Goal: Find specific page/section: Find specific page/section

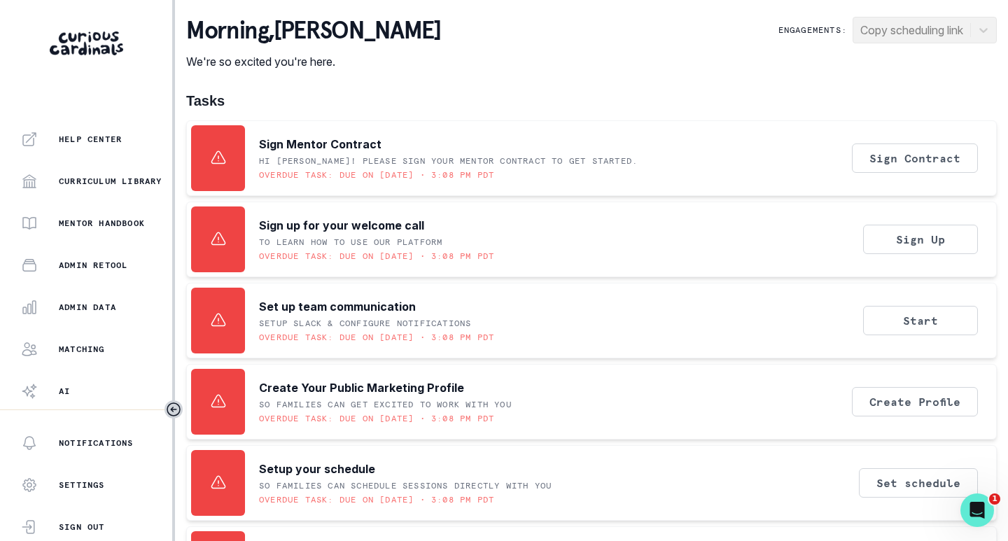
scroll to position [318, 0]
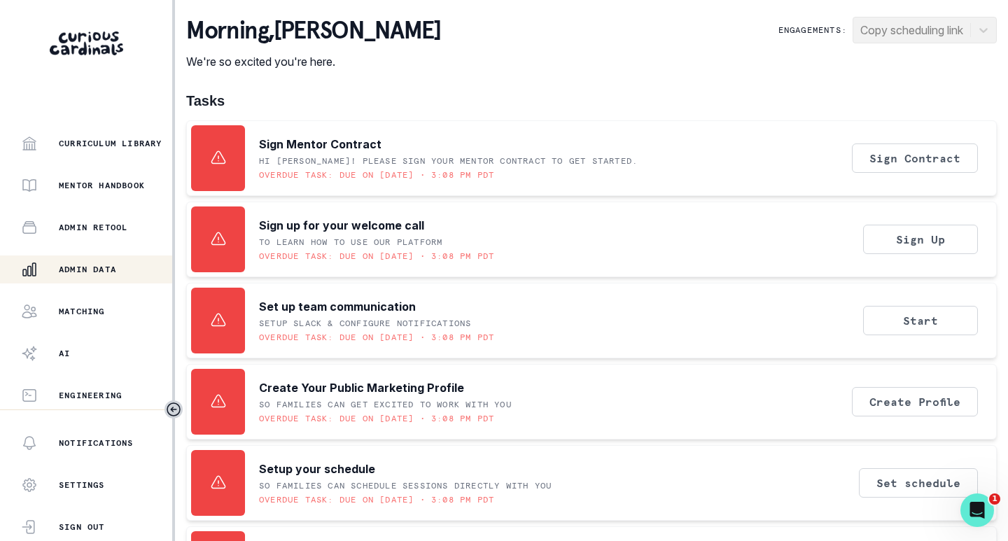
click at [90, 267] on p "Admin Data" at bounding box center [87, 269] width 57 height 11
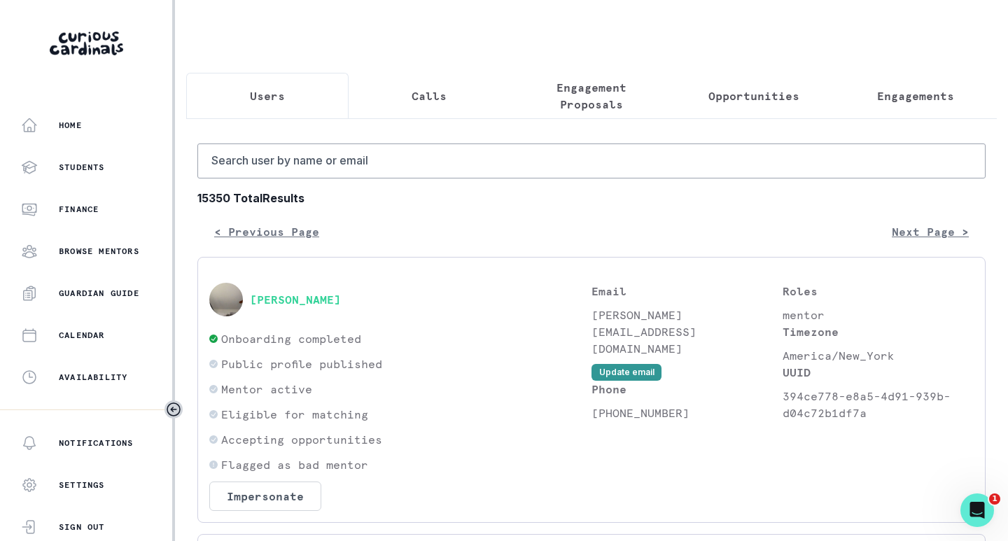
click at [884, 91] on p "Engagements" at bounding box center [915, 96] width 77 height 17
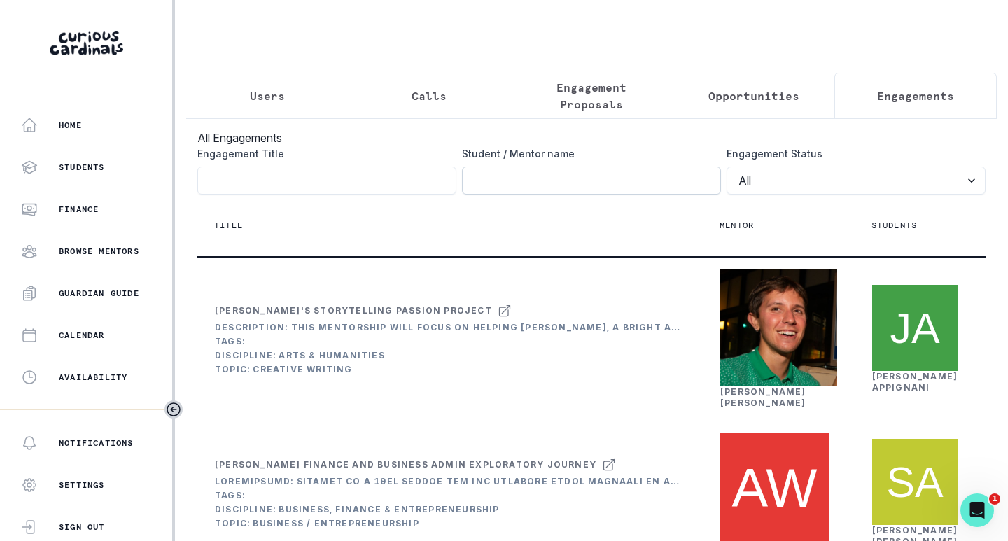
click at [571, 190] on input "Engagement Title" at bounding box center [591, 181] width 259 height 28
type input "adeni"
click button "submit" at bounding box center [0, 0] width 0 height 0
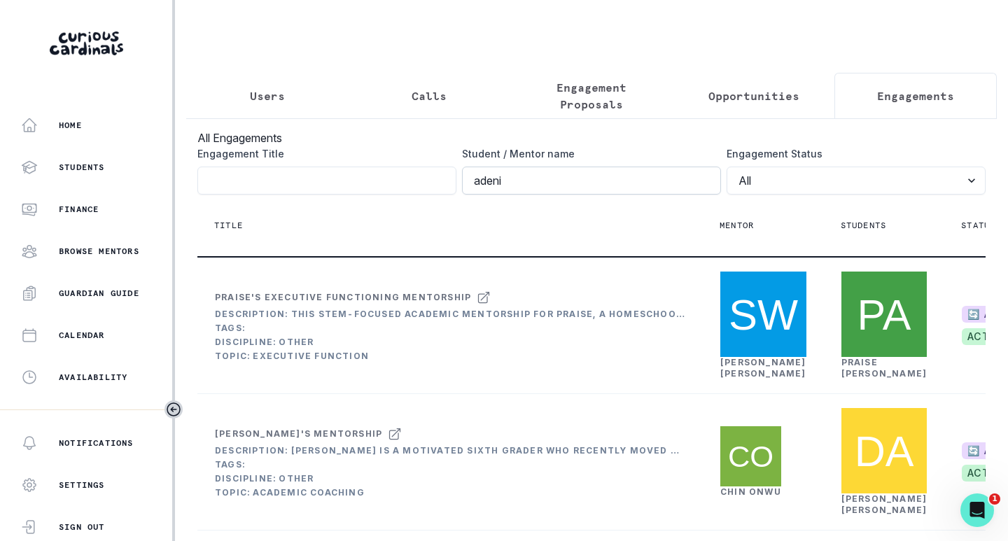
scroll to position [70, 0]
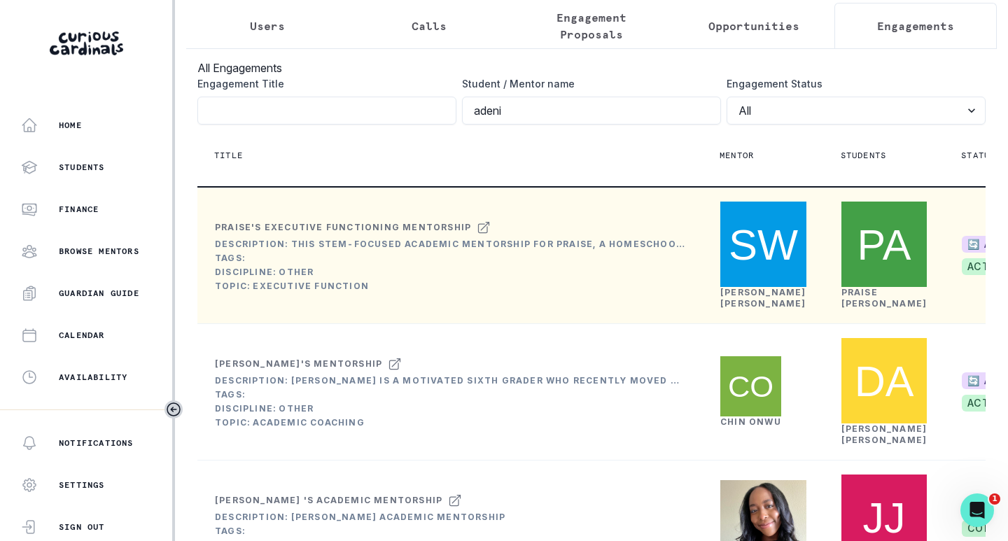
click at [765, 309] on div "[PERSON_NAME]" at bounding box center [763, 298] width 86 height 22
click at [752, 309] on link "[PERSON_NAME]" at bounding box center [763, 298] width 86 height 22
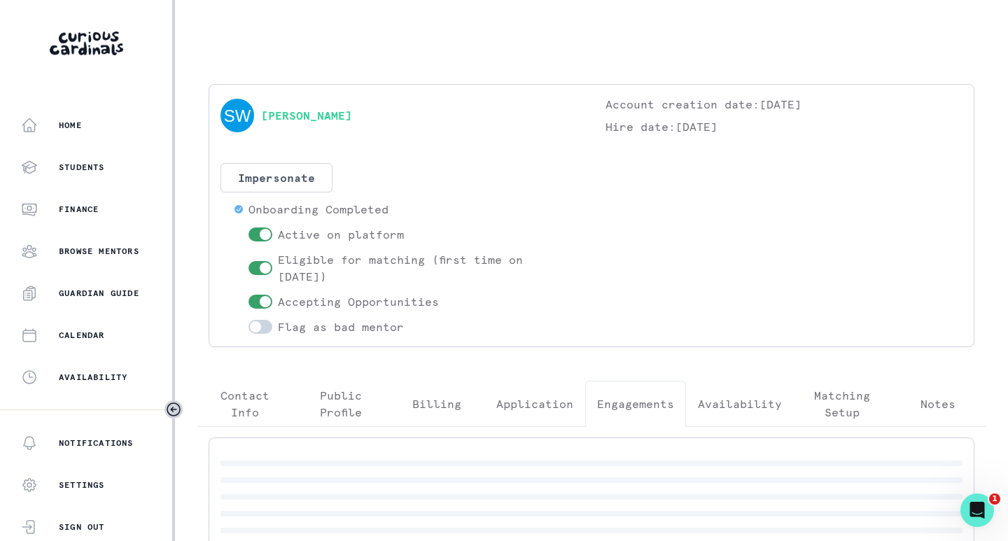
click at [626, 394] on button "Engagements" at bounding box center [635, 404] width 101 height 46
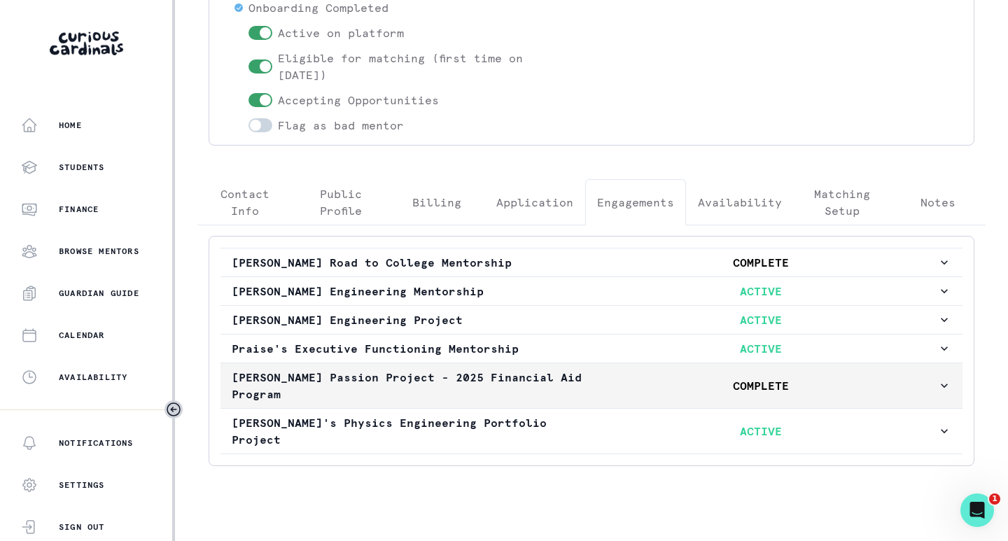
scroll to position [205, 0]
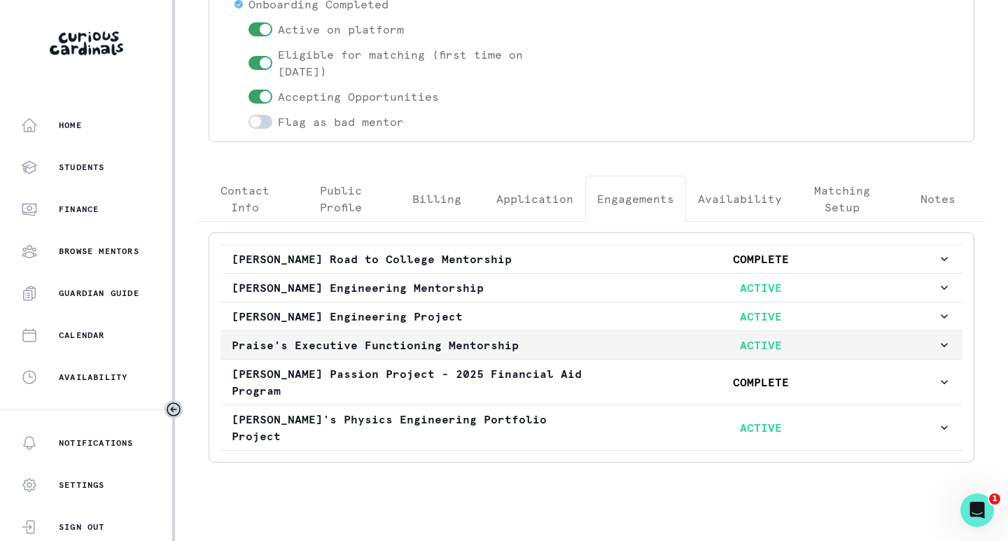
click at [476, 356] on button "Praise's Executive Functioning Mentorship ACTIVE" at bounding box center [592, 345] width 742 height 28
click at [484, 349] on p "Praise's Executive Functioning Mentorship" at bounding box center [408, 345] width 353 height 17
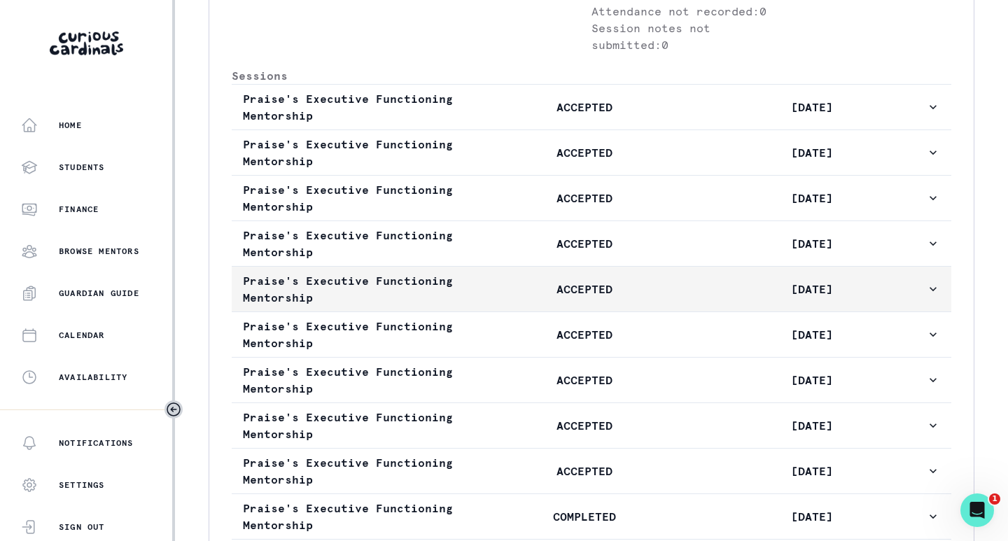
scroll to position [1045, 0]
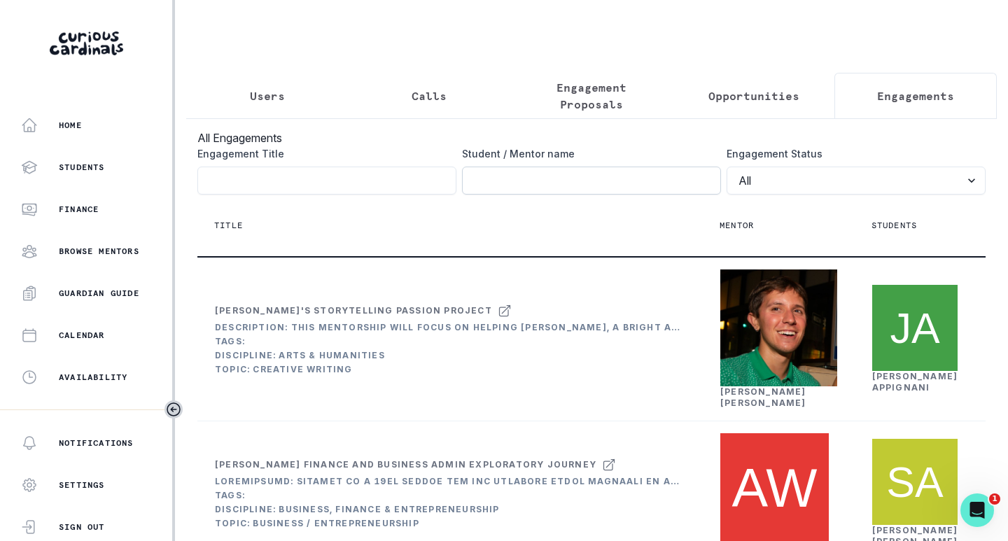
click at [561, 195] on input "Engagement Title" at bounding box center [591, 181] width 259 height 28
type input "adeni"
click button "submit" at bounding box center [0, 0] width 0 height 0
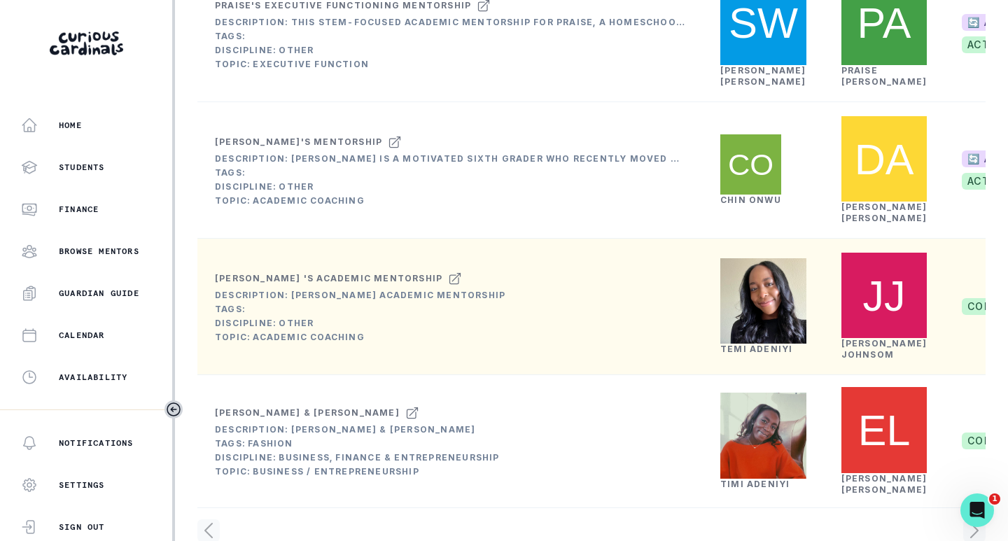
scroll to position [420, 0]
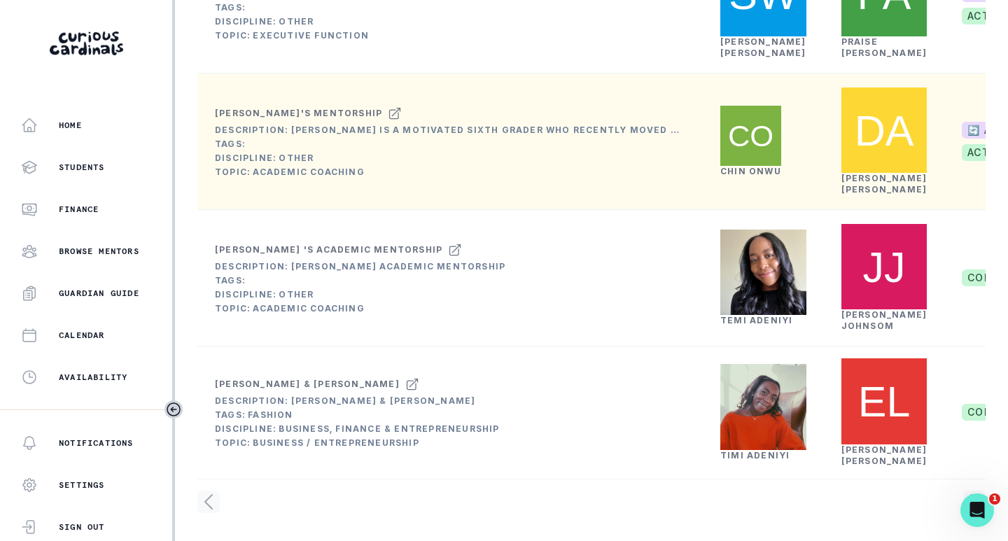
click at [727, 176] on link "[PERSON_NAME]" at bounding box center [750, 171] width 61 height 11
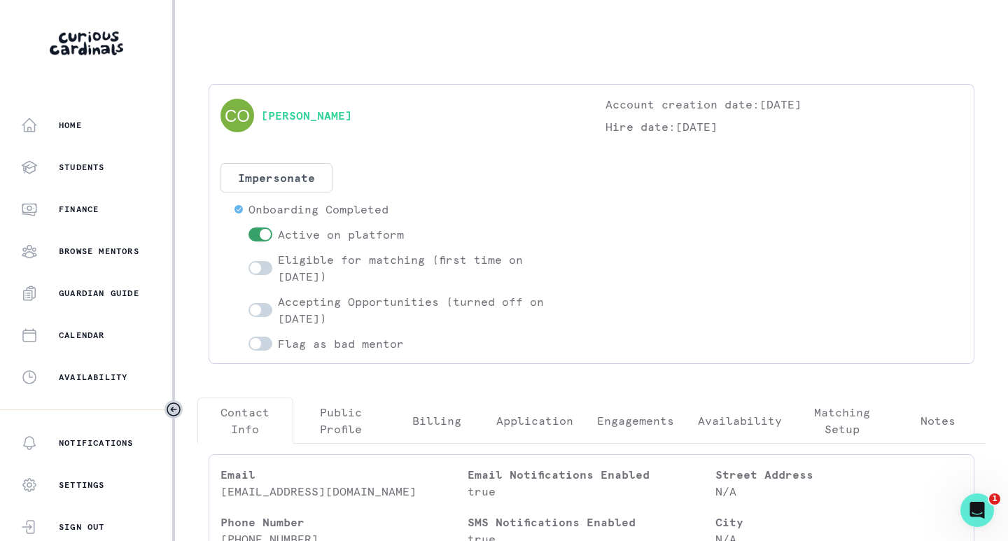
click at [621, 422] on p "Engagements" at bounding box center [635, 420] width 77 height 17
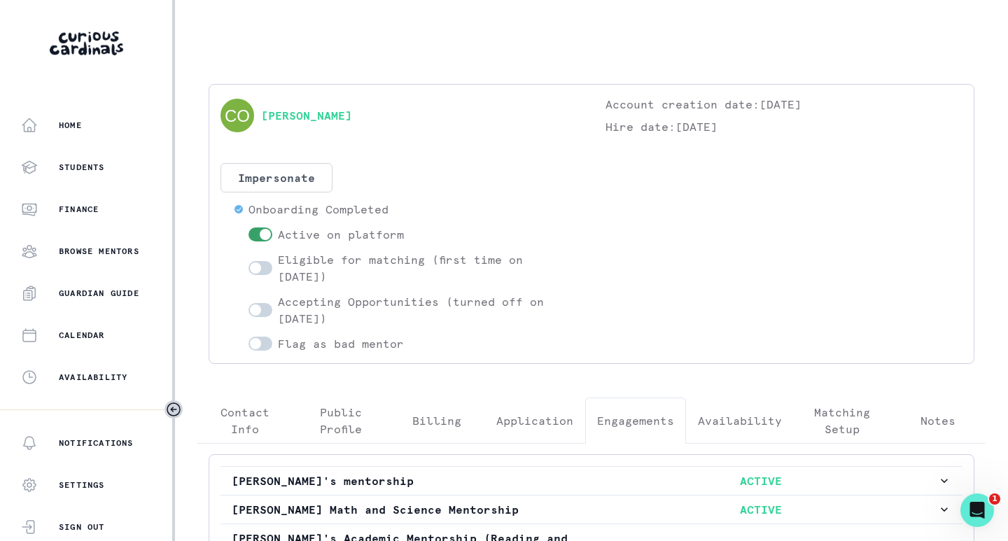
scroll to position [136, 0]
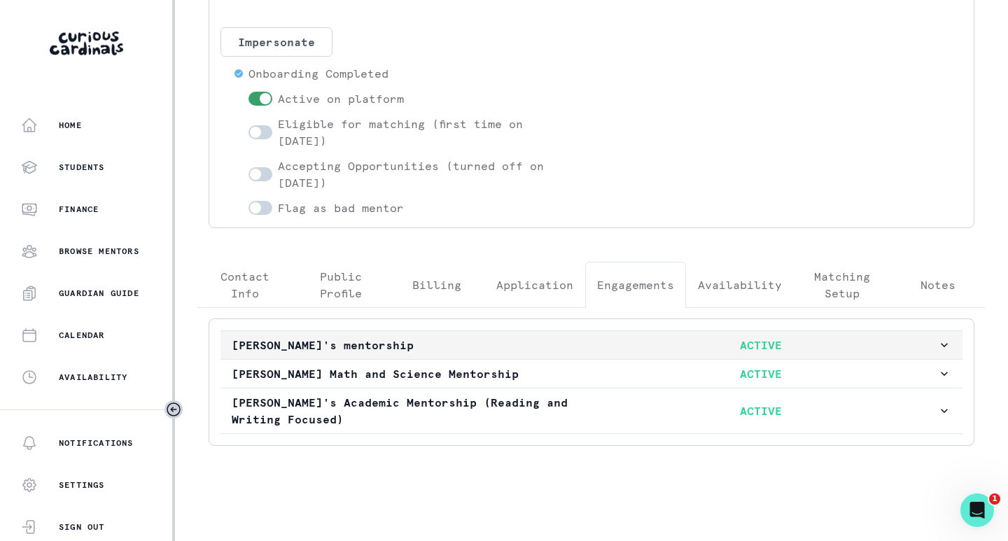
click at [447, 351] on p "[PERSON_NAME]'s mentorship" at bounding box center [408, 345] width 353 height 17
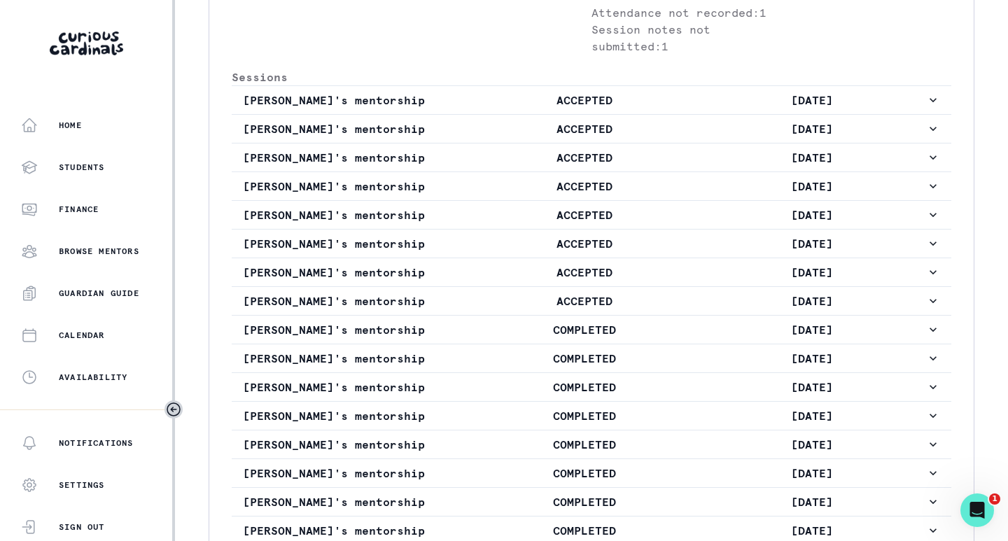
scroll to position [766, 0]
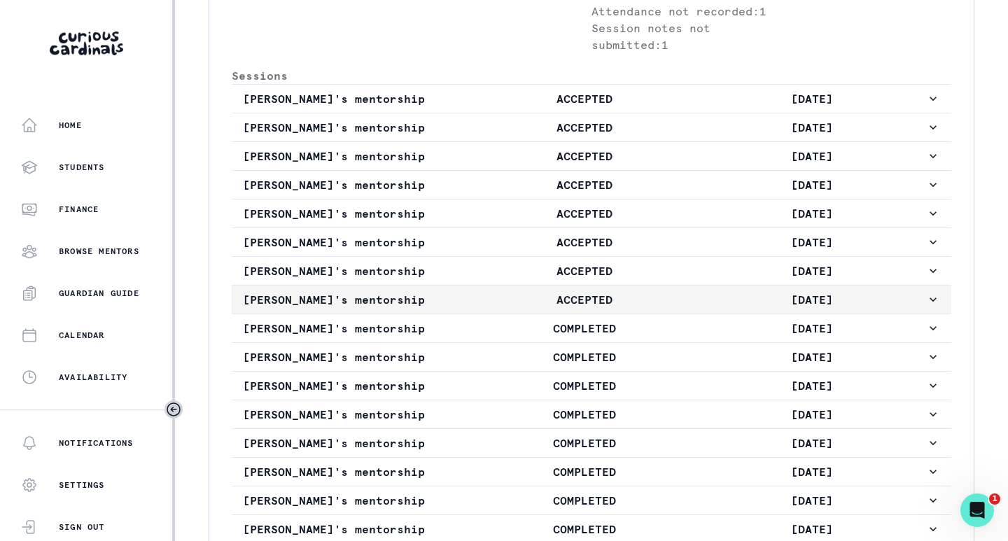
click at [616, 308] on p "ACCEPTED" at bounding box center [584, 299] width 228 height 17
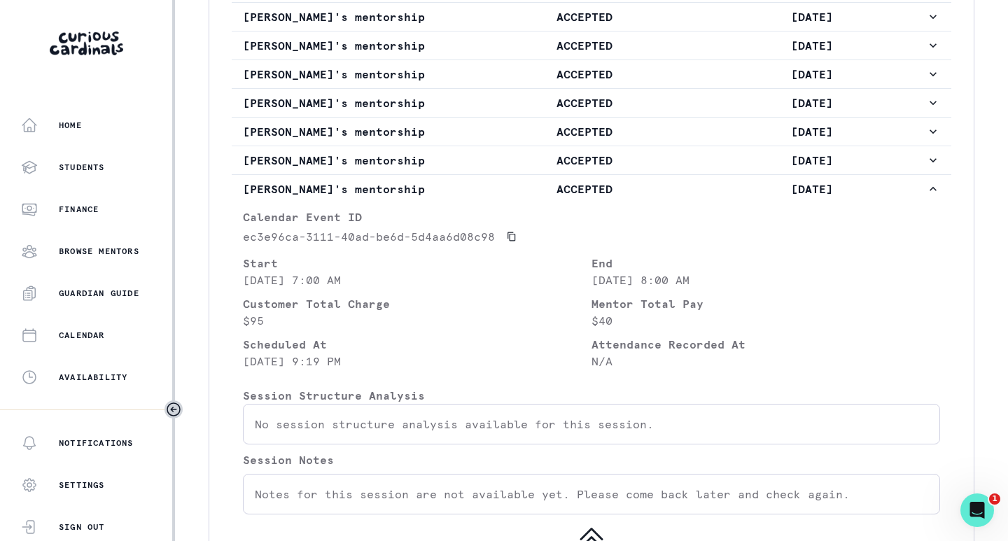
scroll to position [836, 0]
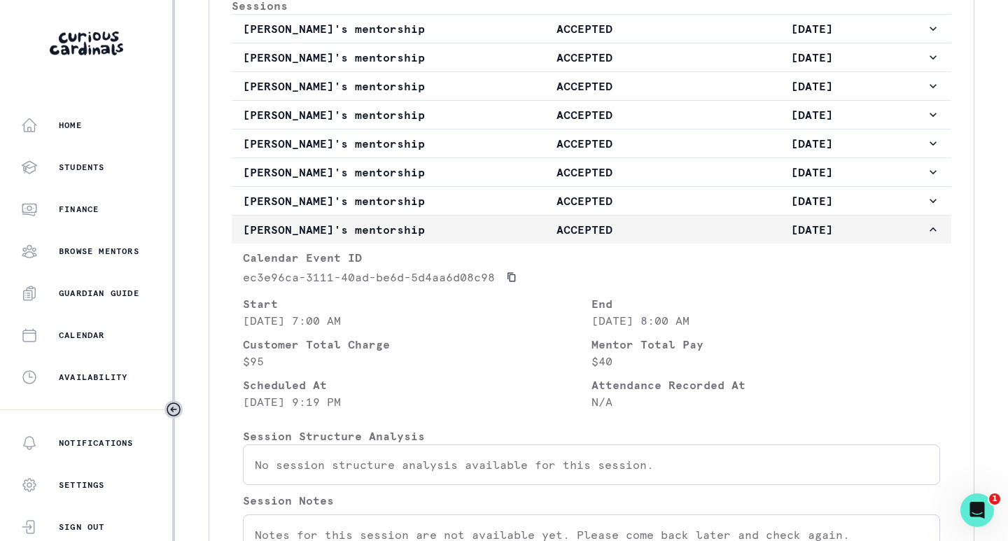
click at [508, 238] on p "ACCEPTED" at bounding box center [584, 229] width 228 height 17
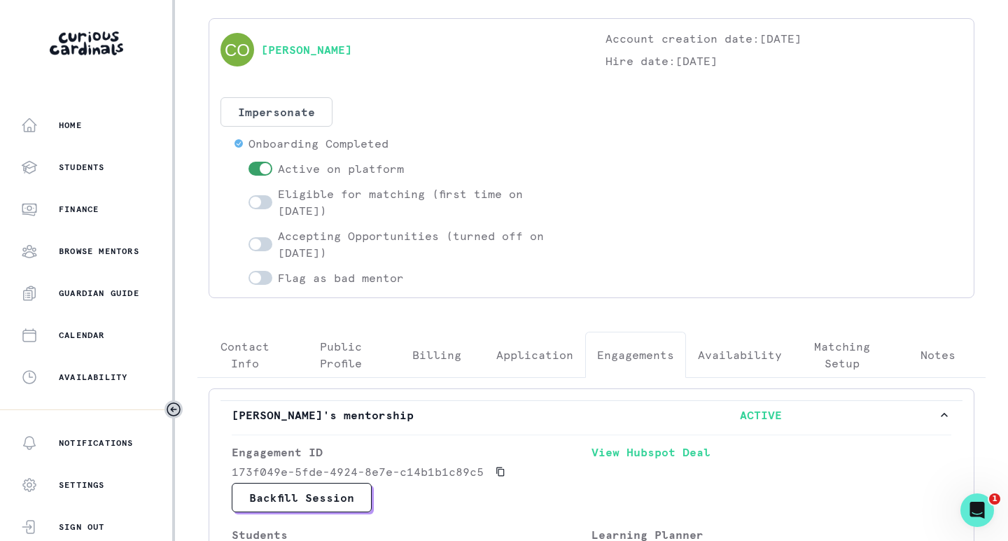
scroll to position [0, 0]
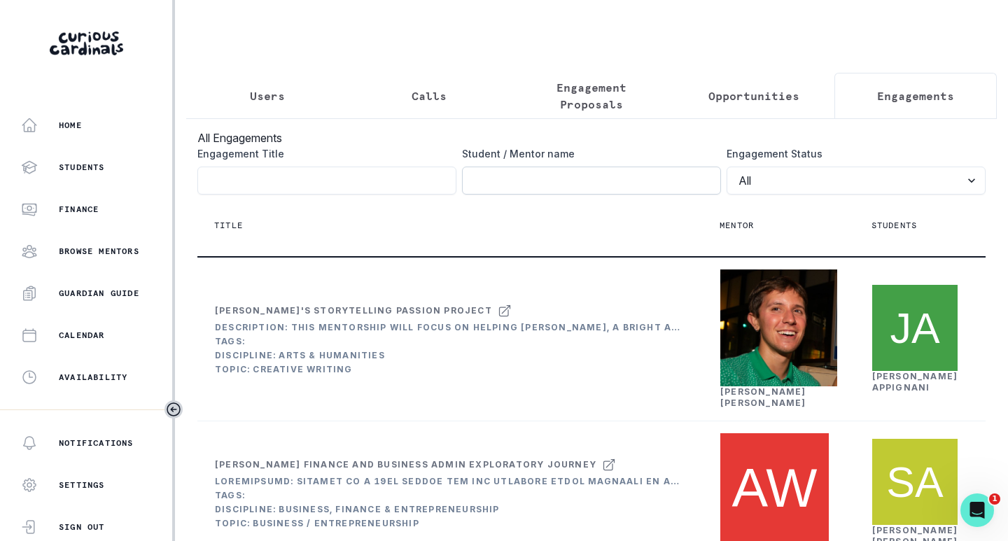
click at [597, 187] on input "Engagement Title" at bounding box center [591, 181] width 259 height 28
type input "navya ag"
click button "submit" at bounding box center [0, 0] width 0 height 0
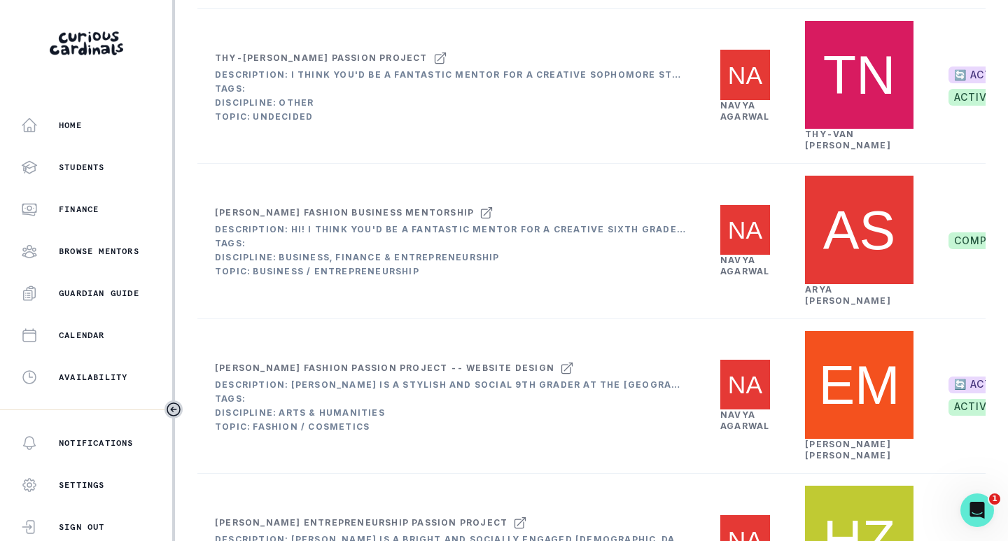
scroll to position [560, 0]
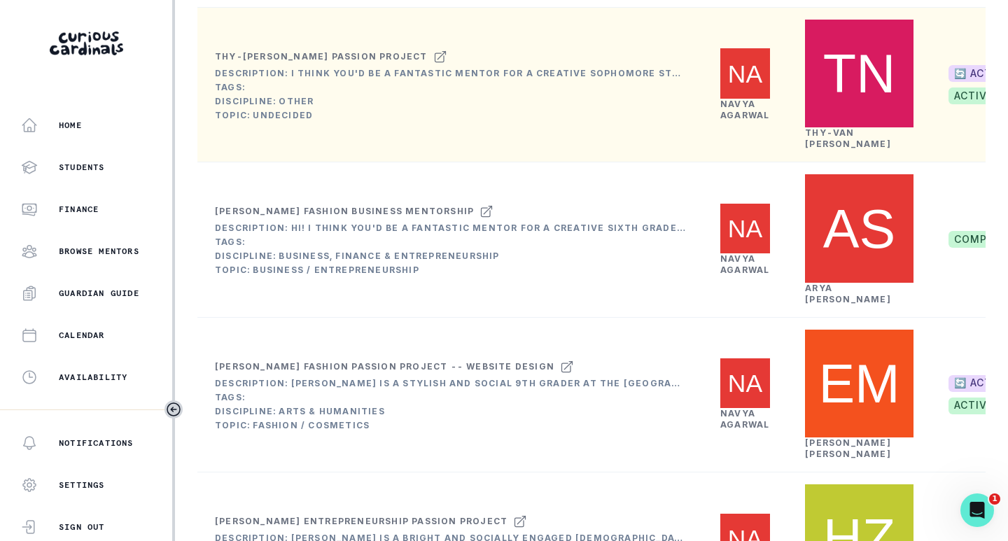
click at [737, 120] on link "[PERSON_NAME]" at bounding box center [744, 110] width 49 height 22
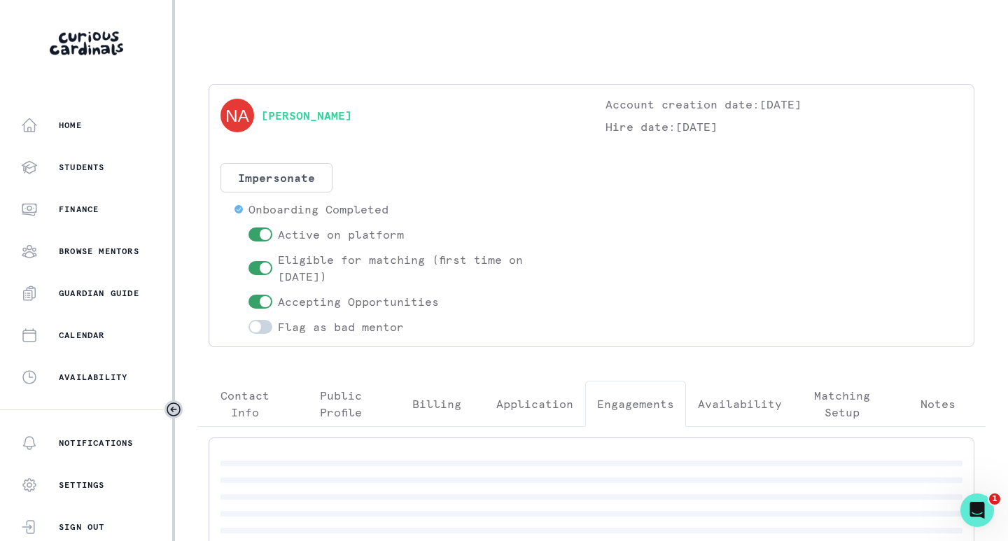
click at [595, 415] on button "Engagements" at bounding box center [635, 404] width 101 height 46
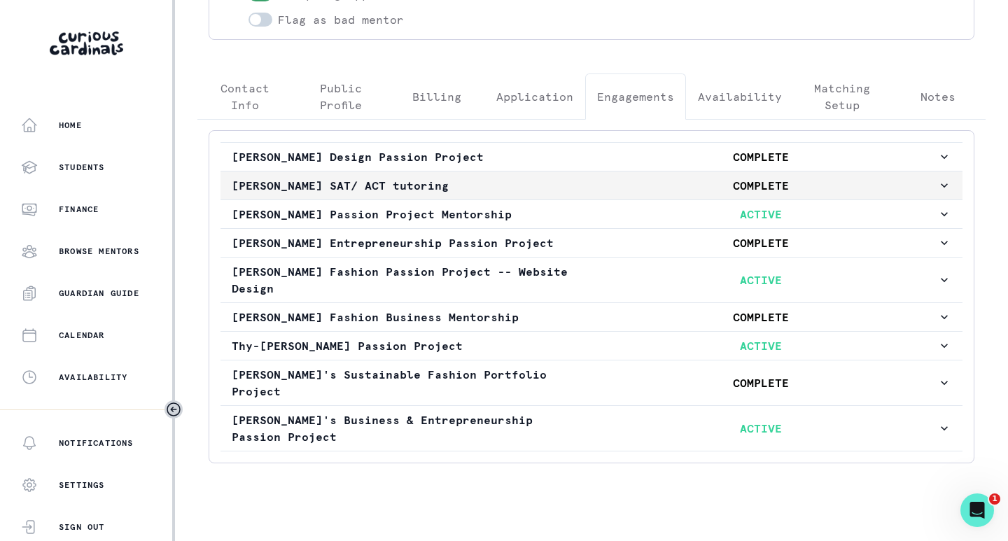
scroll to position [308, 0]
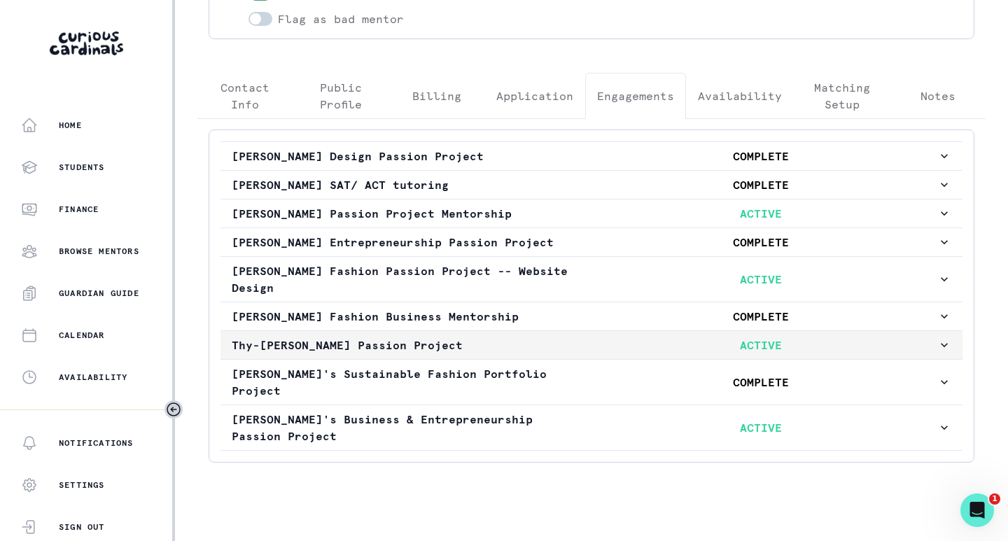
click at [461, 345] on p "Thy-[PERSON_NAME] Passion Project" at bounding box center [408, 345] width 353 height 17
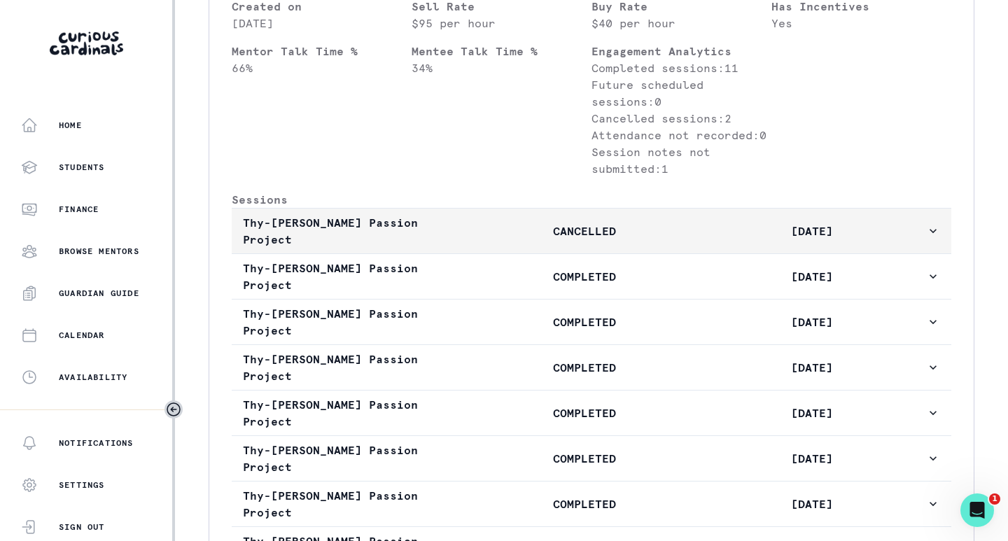
scroll to position [798, 0]
